Goal: Task Accomplishment & Management: Complete application form

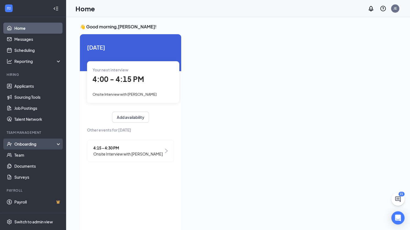
click at [25, 141] on div "Onboarding" at bounding box center [35, 144] width 42 height 6
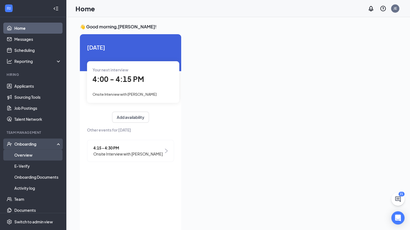
click at [21, 154] on link "Overview" at bounding box center [37, 154] width 47 height 11
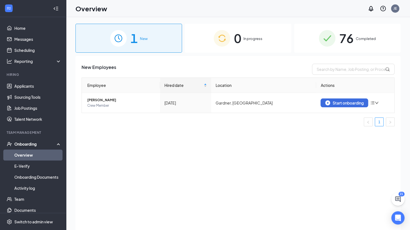
click at [261, 44] on div "0 In progress" at bounding box center [238, 38] width 107 height 29
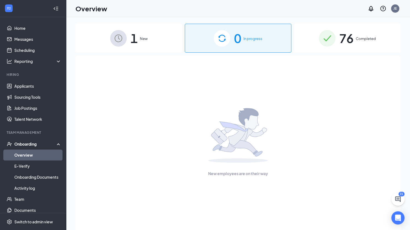
click at [114, 45] on img at bounding box center [118, 38] width 17 height 17
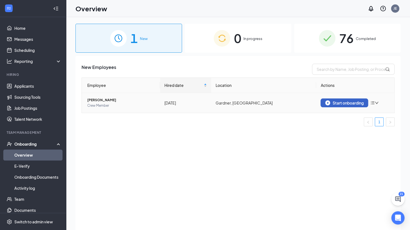
click at [330, 104] on div "Start onboarding" at bounding box center [345, 102] width 38 height 5
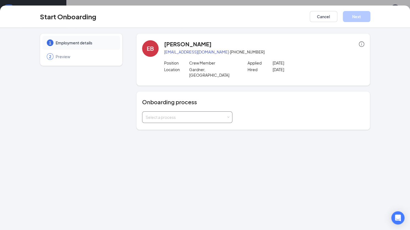
click at [223, 114] on div "Select a process" at bounding box center [186, 117] width 81 height 6
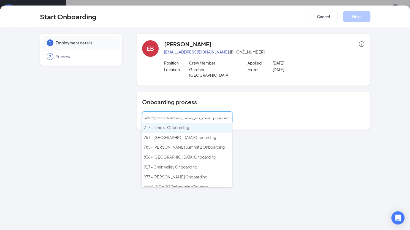
scroll to position [101, 0]
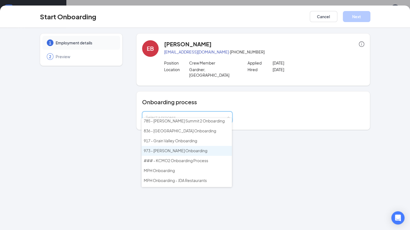
click at [188, 148] on span "973 - Gardner Onboarding" at bounding box center [176, 150] width 64 height 5
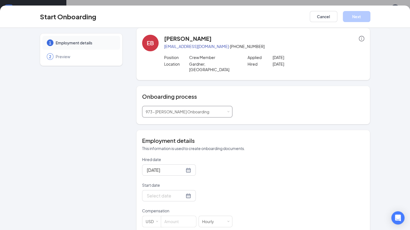
scroll to position [9, 0]
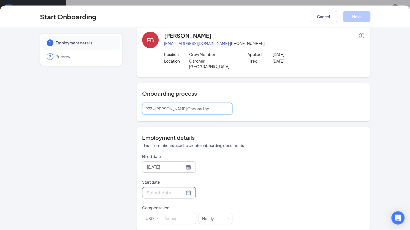
click at [173, 189] on input "Start date" at bounding box center [166, 192] width 38 height 7
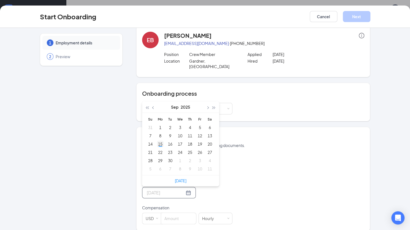
type input "Sep 15, 2025"
click at [158, 141] on div "15" at bounding box center [160, 144] width 7 height 7
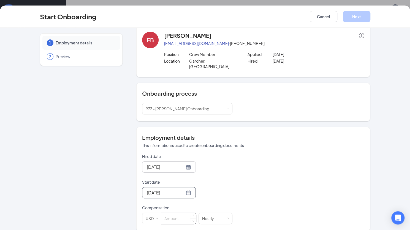
click at [172, 213] on input at bounding box center [178, 218] width 35 height 11
type input "13.75"
click at [360, 19] on button "Next" at bounding box center [357, 16] width 28 height 11
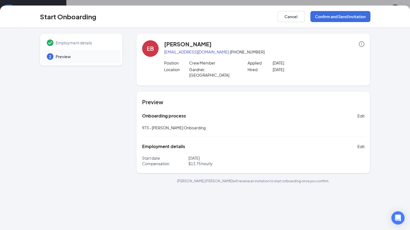
scroll to position [0, 0]
click at [338, 17] on button "Confirm and Send Invitation" at bounding box center [341, 16] width 60 height 11
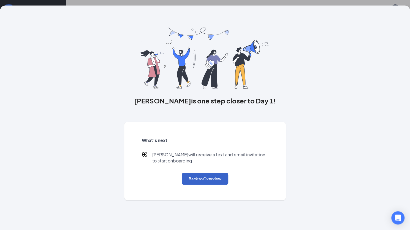
click at [209, 183] on button "Back to Overview" at bounding box center [205, 179] width 47 height 12
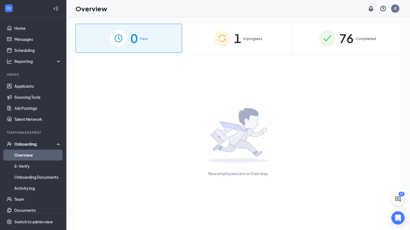
click at [266, 46] on div "1 In progress" at bounding box center [238, 38] width 107 height 29
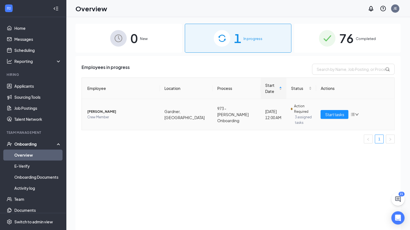
click at [213, 113] on td "973 - Gardner Onboarding" at bounding box center [237, 114] width 48 height 31
click at [357, 112] on icon "down" at bounding box center [357, 114] width 4 height 4
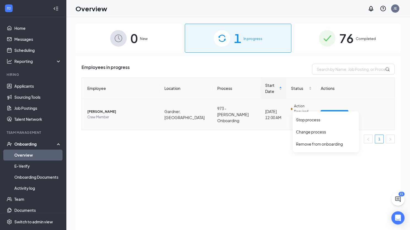
click at [357, 112] on icon "down" at bounding box center [357, 114] width 4 height 4
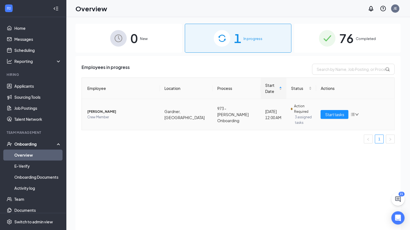
click at [107, 109] on span "[PERSON_NAME]" at bounding box center [121, 112] width 68 height 6
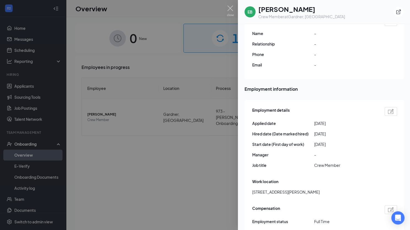
scroll to position [138, 0]
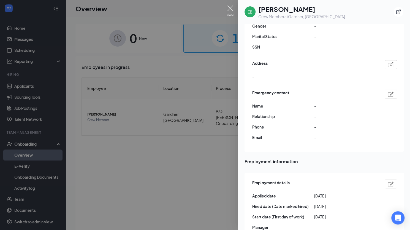
click at [230, 10] on img at bounding box center [230, 11] width 7 height 11
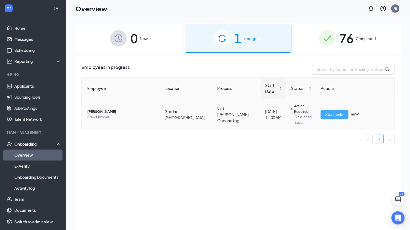
click at [343, 111] on span "Start tasks" at bounding box center [334, 114] width 19 height 6
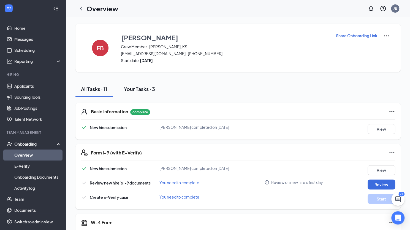
click at [147, 89] on div "Your Tasks · 3" at bounding box center [139, 88] width 31 height 7
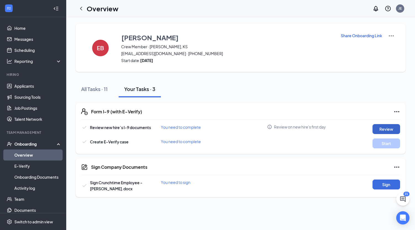
click at [386, 131] on button "Review" at bounding box center [386, 129] width 28 height 10
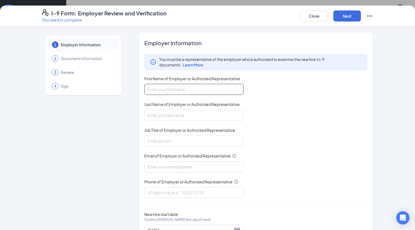
click at [189, 92] on input "First Name of Employer or Authorized Representative" at bounding box center [193, 89] width 99 height 11
type input "Jonathon"
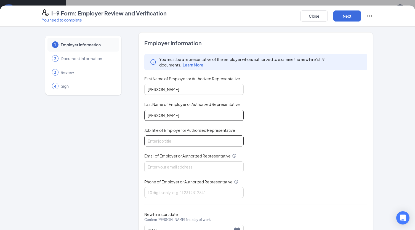
type input "Erickson"
click at [157, 140] on input "Job Title of Employer or Authorized Representative" at bounding box center [193, 140] width 99 height 11
type input "General Manager"
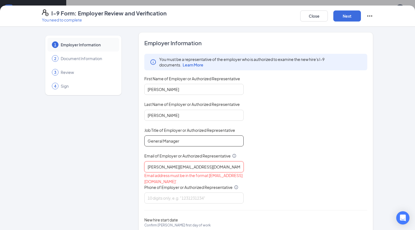
type input "jon@mphdining.com"
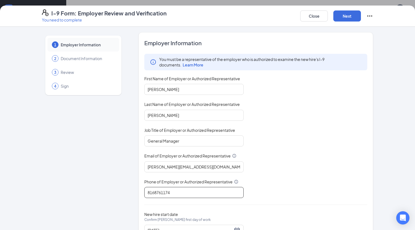
scroll to position [23, 0]
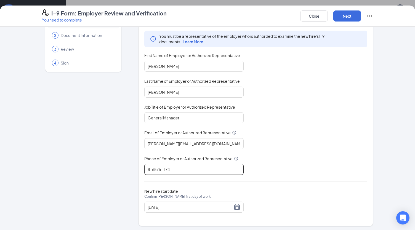
type input "8168761174"
click at [341, 162] on div "You must be a representative of the employer who is authorized to examine the n…" at bounding box center [255, 103] width 223 height 144
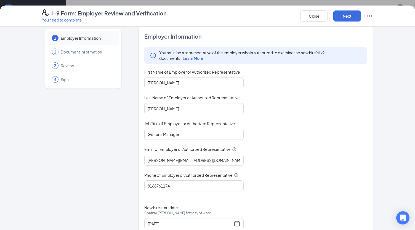
scroll to position [0, 0]
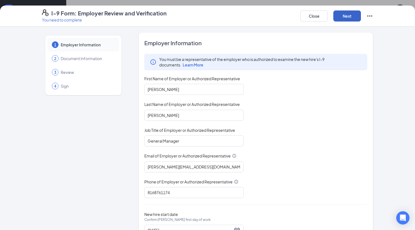
click at [346, 16] on button "Next" at bounding box center [347, 15] width 28 height 11
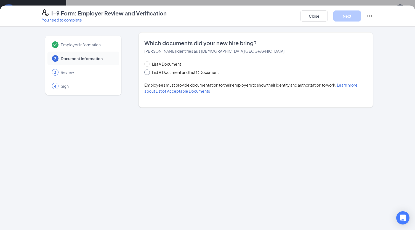
click at [146, 72] on input "List B Document and List C Document" at bounding box center [146, 71] width 4 height 4
radio input "true"
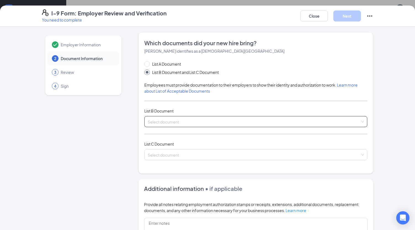
click at [234, 117] on input "search" at bounding box center [253, 120] width 212 height 8
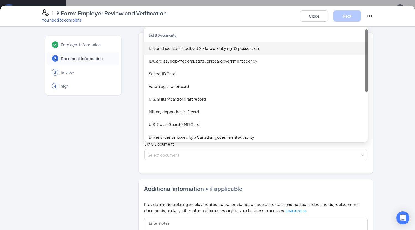
click at [182, 50] on div "Driver’s License issued by U.S State or outlying US possession" at bounding box center [256, 48] width 214 height 6
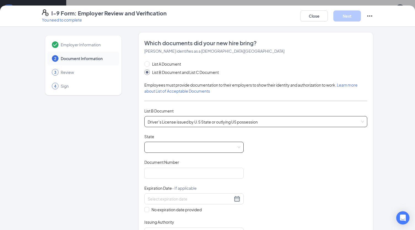
click at [174, 147] on span at bounding box center [193, 147] width 93 height 10
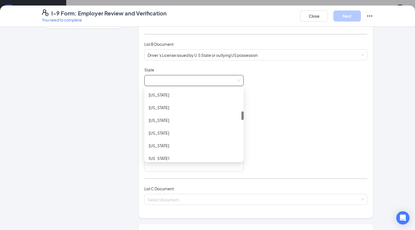
scroll to position [178, 0]
click at [157, 147] on div "Kansas" at bounding box center [194, 146] width 90 height 6
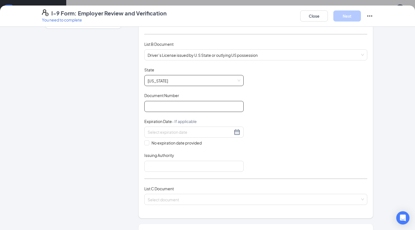
click at [171, 104] on input "Document Number" at bounding box center [193, 106] width 99 height 11
type input "k04-53-8738"
click at [184, 132] on input at bounding box center [189, 132] width 85 height 6
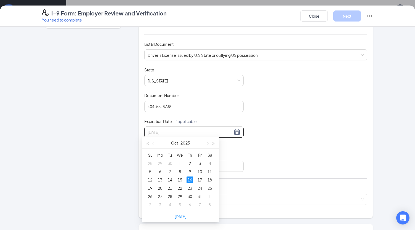
click at [191, 178] on div "16" at bounding box center [189, 179] width 7 height 7
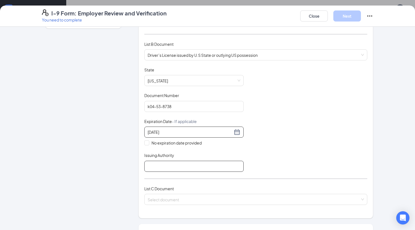
type input "10/16/2025"
click at [193, 164] on input "Issuing Authority" at bounding box center [193, 166] width 99 height 11
type input "kdot"
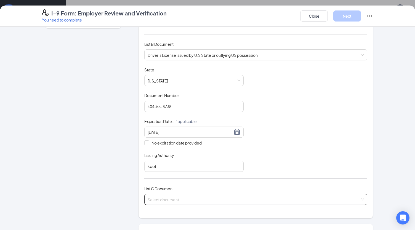
click at [170, 197] on input "search" at bounding box center [253, 198] width 212 height 8
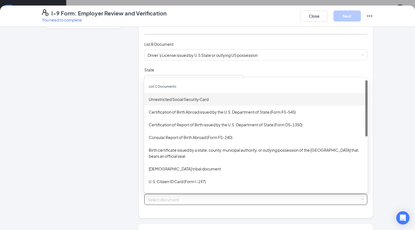
click at [177, 97] on div "Unrestricted Social Security Card" at bounding box center [256, 99] width 214 height 6
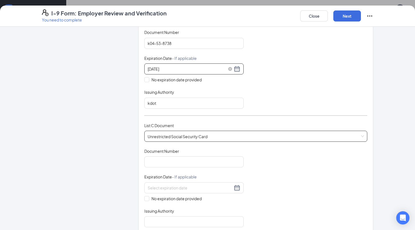
scroll to position [133, 0]
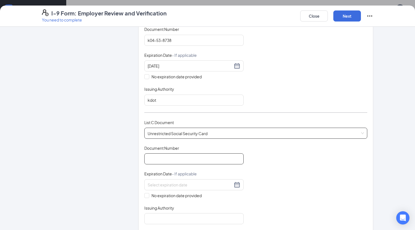
click at [181, 158] on input "Document Number" at bounding box center [193, 158] width 99 height 11
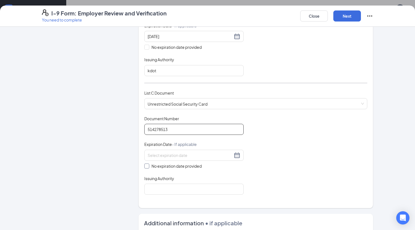
scroll to position [163, 0]
type input "514278513"
click at [146, 163] on span at bounding box center [146, 165] width 5 height 5
click at [146, 163] on input "No expiration date provided" at bounding box center [146, 165] width 4 height 4
checkbox input "true"
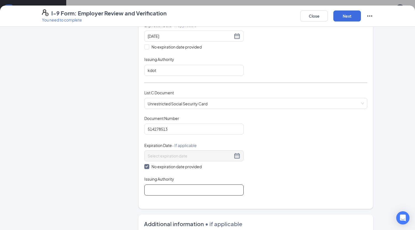
click at [155, 186] on input "Issuing Authority" at bounding box center [193, 189] width 99 height 11
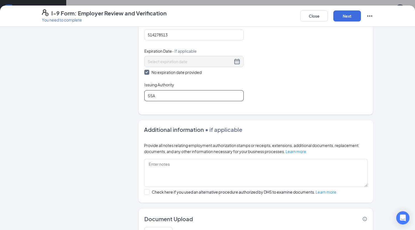
scroll to position [285, 0]
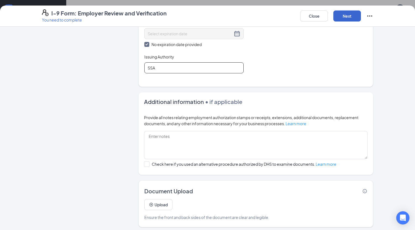
type input "SSA"
click at [348, 16] on button "Next" at bounding box center [347, 15] width 28 height 11
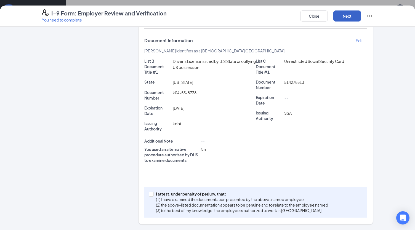
scroll to position [113, 0]
click at [149, 195] on input "I attest, under penalty of perjury, that: (1) I have examined the documentation…" at bounding box center [151, 194] width 4 height 4
checkbox input "true"
click at [349, 16] on button "Next" at bounding box center [347, 15] width 28 height 11
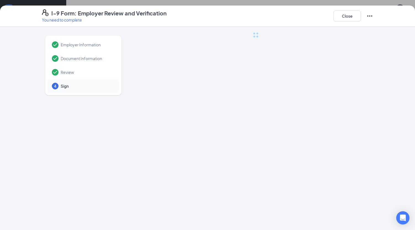
scroll to position [0, 0]
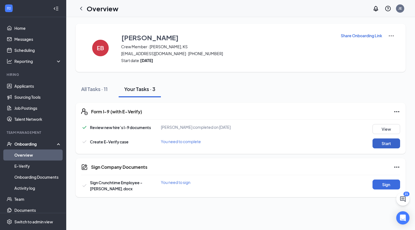
click at [389, 145] on button "Start" at bounding box center [386, 143] width 28 height 10
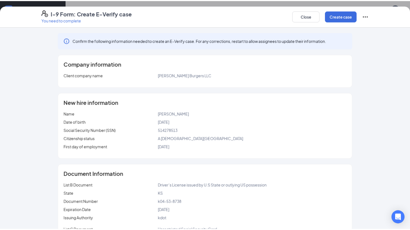
scroll to position [42, 0]
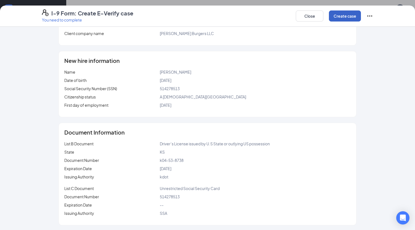
click at [336, 17] on button "Create case" at bounding box center [345, 15] width 32 height 11
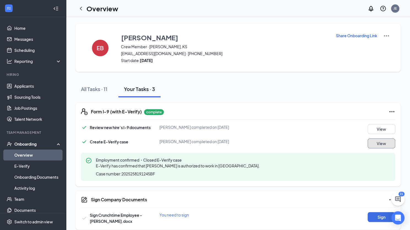
scroll to position [6, 0]
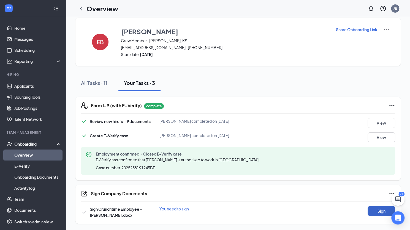
click at [382, 212] on button "Sign" at bounding box center [382, 211] width 28 height 10
click at [98, 81] on div "All Tasks · 11" at bounding box center [94, 82] width 26 height 7
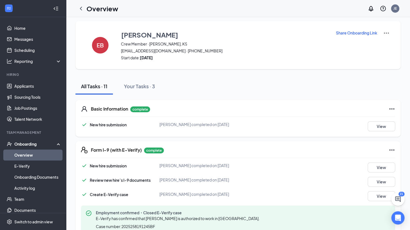
scroll to position [0, 0]
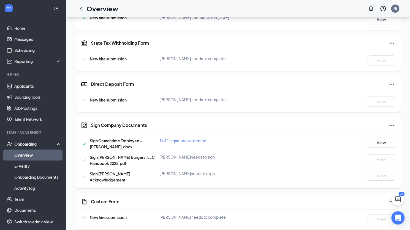
scroll to position [258, 0]
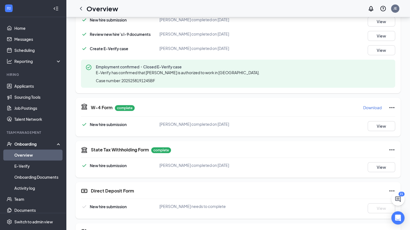
scroll to position [165, 0]
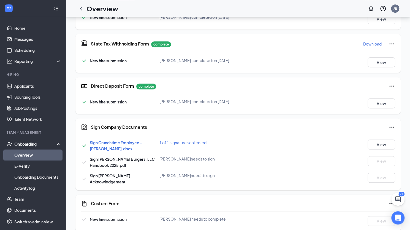
scroll to position [263, 0]
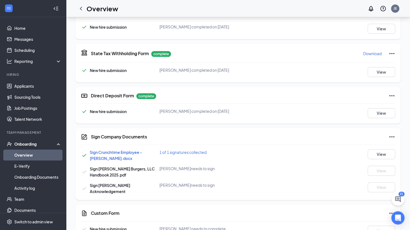
scroll to position [263, 0]
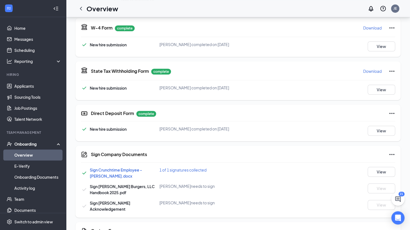
scroll to position [263, 0]
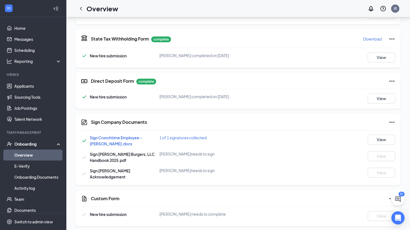
drag, startPoint x: 161, startPoint y: 154, endPoint x: 217, endPoint y: 174, distance: 59.6
click at [217, 174] on div "Sign Crunchtime Employee - Gardner.docx 1 of 1 signatures collected View Sign G…" at bounding box center [238, 157] width 315 height 45
click at [217, 174] on div "Sign Gardner Acknowledgement Emma T Brawley needs to sign View" at bounding box center [238, 174] width 315 height 12
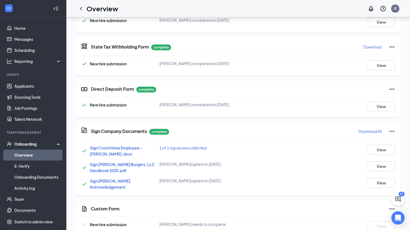
scroll to position [265, 0]
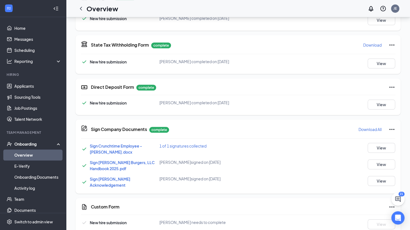
scroll to position [265, 0]
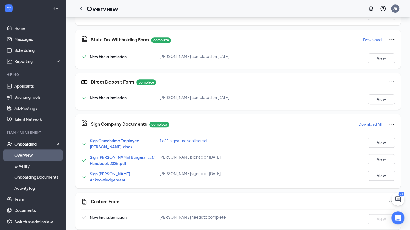
scroll to position [265, 0]
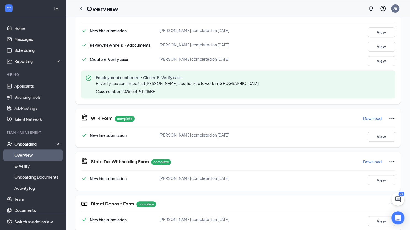
scroll to position [265, 0]
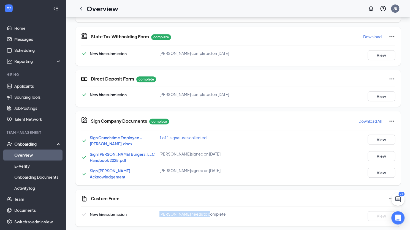
drag, startPoint x: 208, startPoint y: 212, endPoint x: 158, endPoint y: 211, distance: 49.1
click at [158, 211] on div "New hire submission [PERSON_NAME] needs to complete View" at bounding box center [238, 216] width 315 height 10
click at [158, 211] on div "New hire submission" at bounding box center [120, 214] width 79 height 7
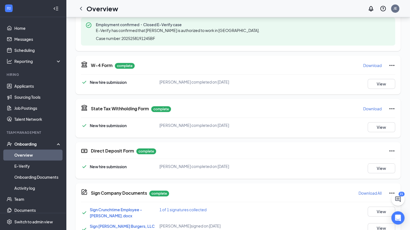
scroll to position [265, 0]
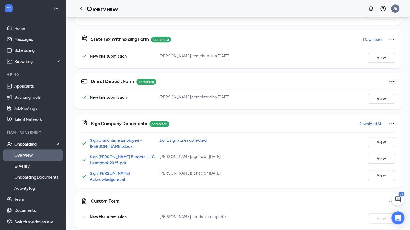
scroll to position [265, 0]
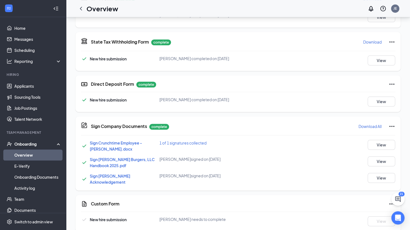
scroll to position [265, 0]
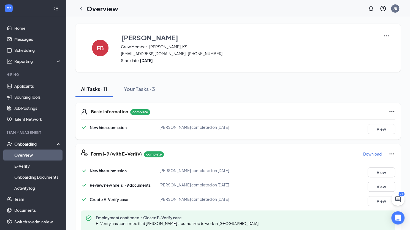
click at [28, 156] on link "Overview" at bounding box center [37, 154] width 47 height 11
